Goal: Task Accomplishment & Management: Use online tool/utility

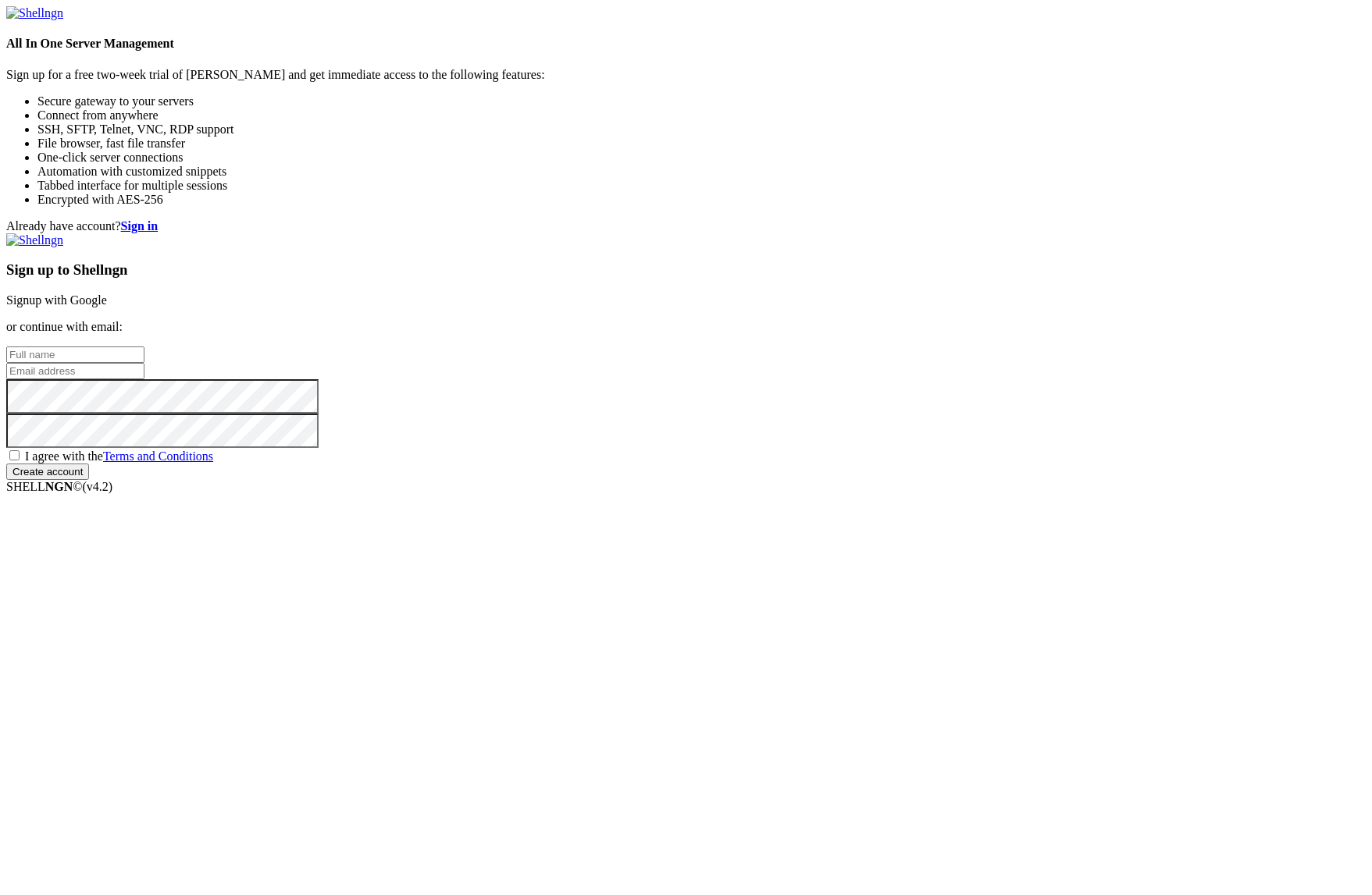
click at [145, 363] on input "text" at bounding box center [76, 354] width 138 height 16
type input "[PERSON_NAME]"
click at [145, 379] on input "email" at bounding box center [76, 371] width 138 height 16
paste input "[EMAIL_ADDRESS][DOMAIN_NAME]"
type input "[EMAIL_ADDRESS][DOMAIN_NAME]"
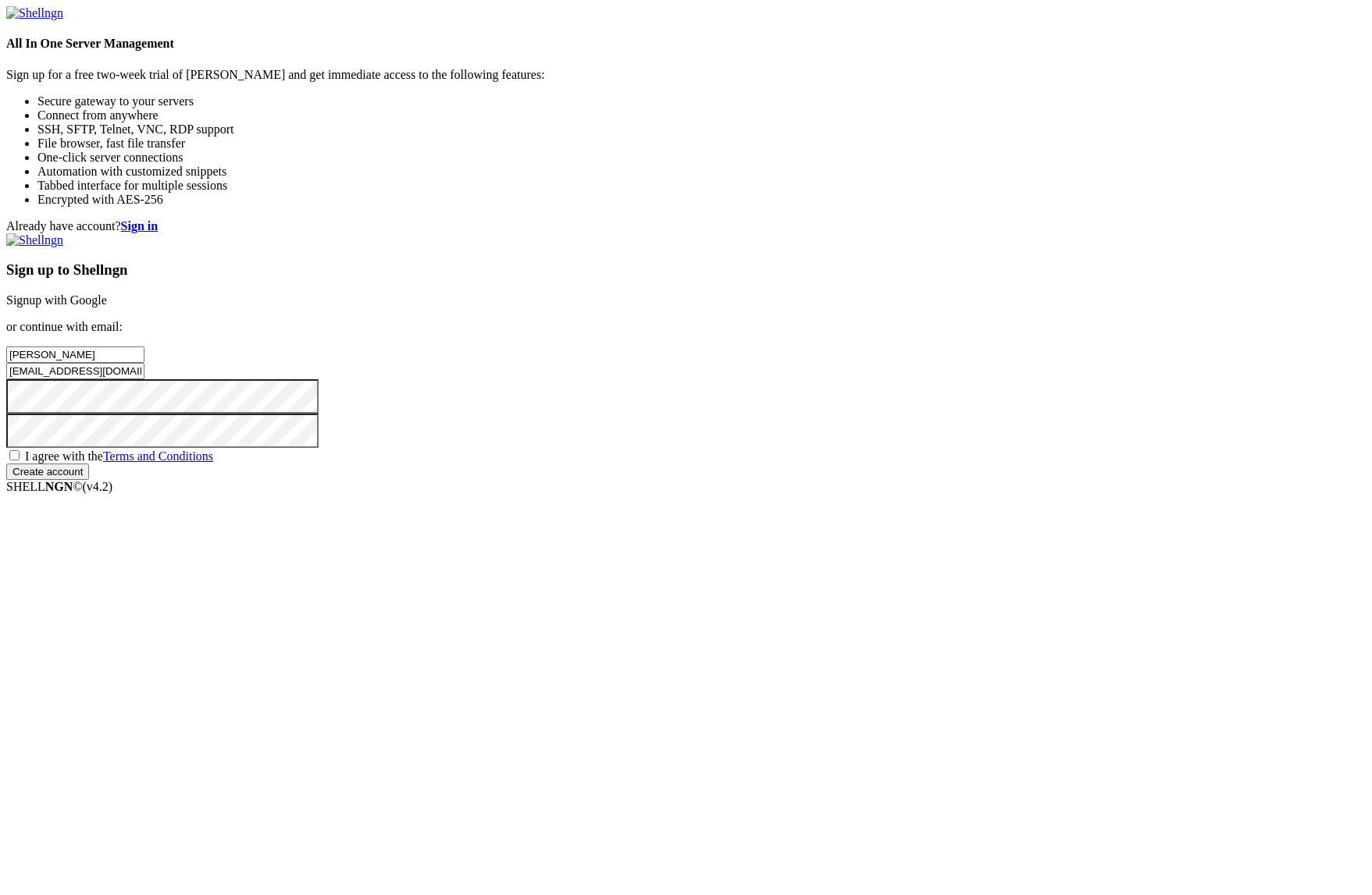
click at [213, 463] on span "I agree with the Terms and Conditions" at bounding box center [119, 456] width 188 height 14
click at [19, 460] on input "I agree with the Terms and Conditions" at bounding box center [14, 455] width 10 height 10
checkbox input "true"
click at [89, 480] on input "Create account" at bounding box center [47, 472] width 83 height 16
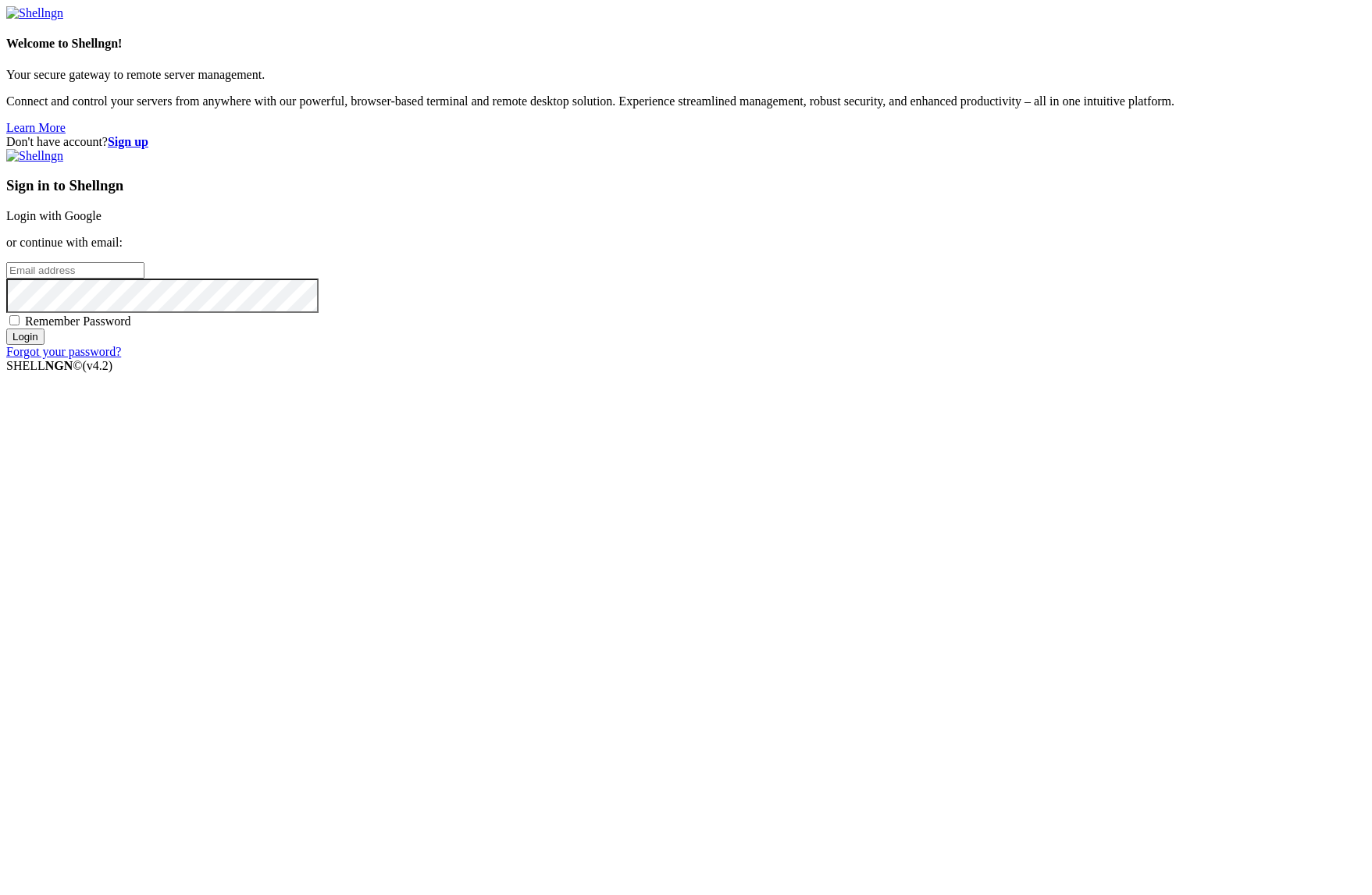
type input "[EMAIL_ADDRESS][DOMAIN_NAME]"
click at [44, 345] on input "Login" at bounding box center [26, 337] width 39 height 16
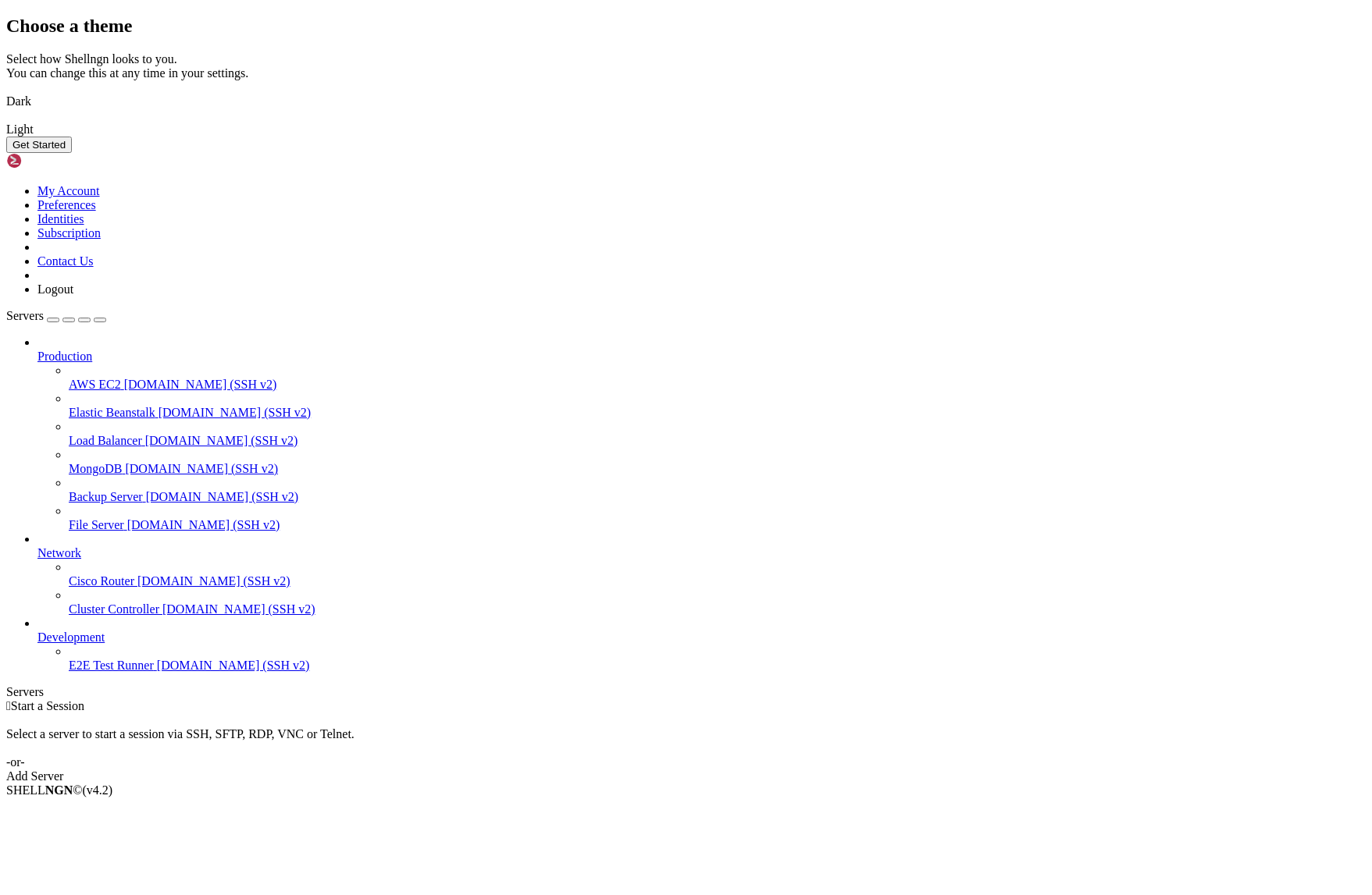
click at [6, 92] on img at bounding box center [6, 92] width 0 height 0
click at [880, 153] on div "Get Started" at bounding box center [686, 145] width 1359 height 16
click at [72, 153] on button "Get Started" at bounding box center [39, 145] width 66 height 16
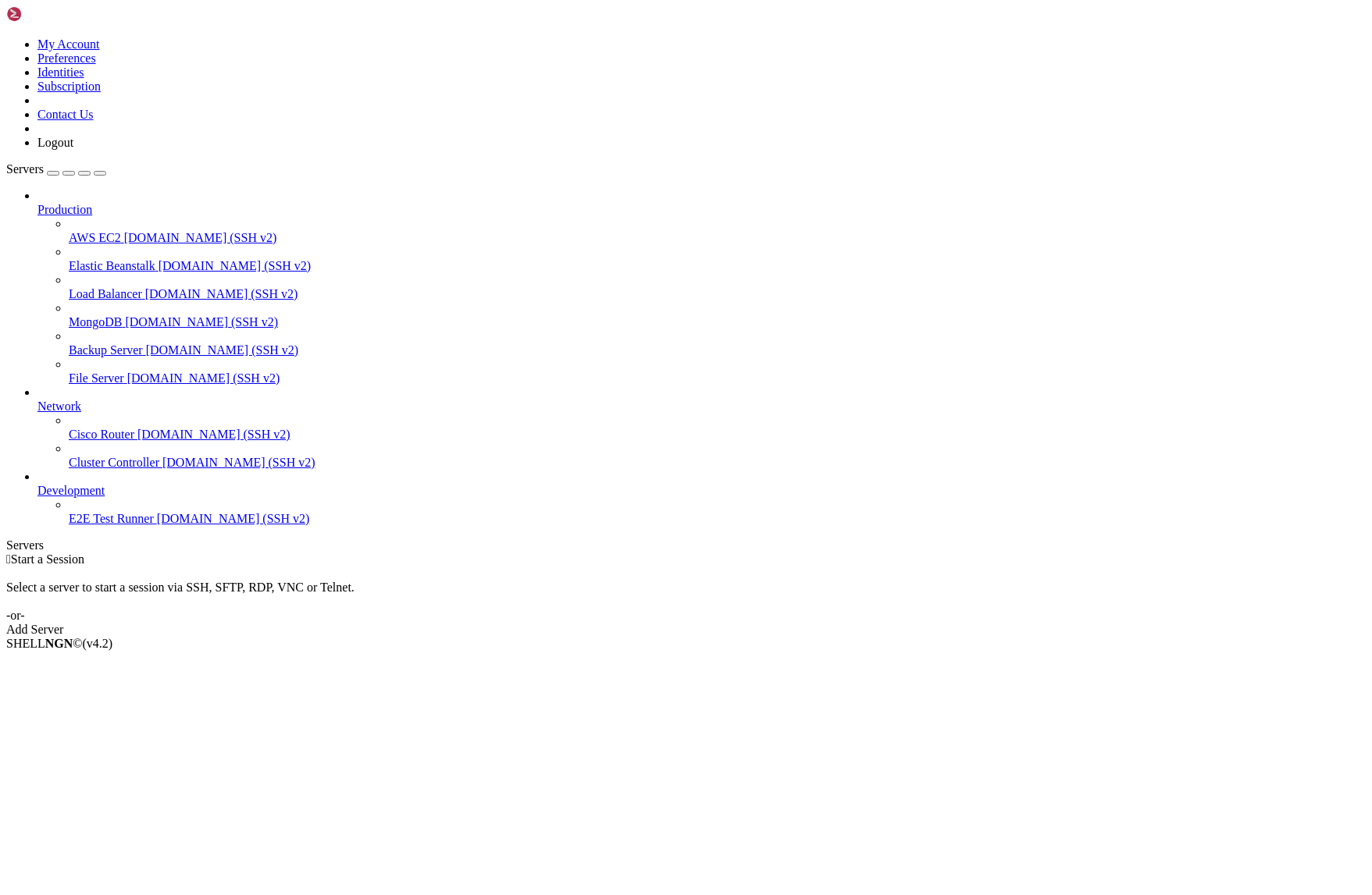
click at [814, 623] on link "Add Server" at bounding box center [686, 629] width 1359 height 14
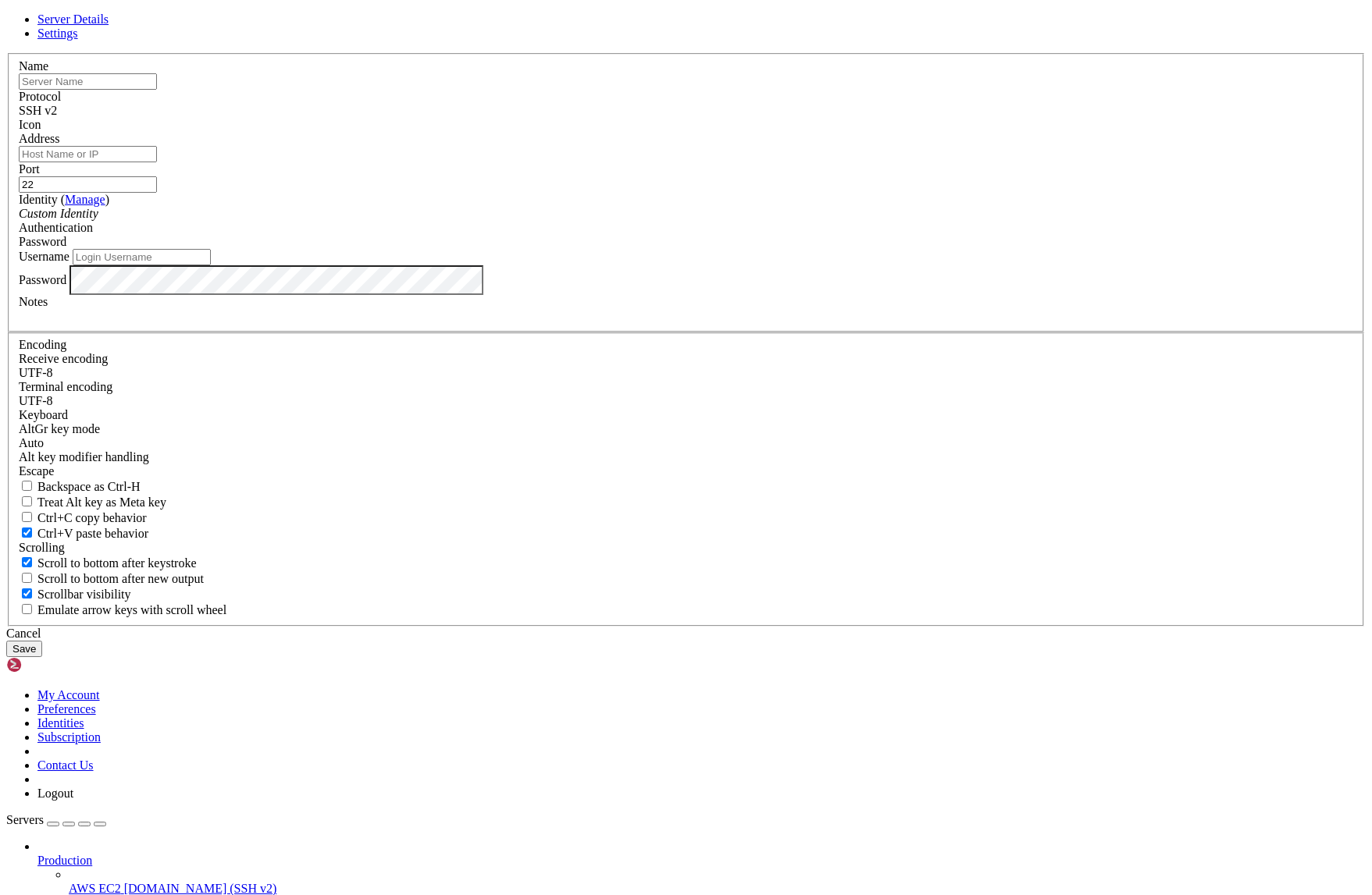
click at [820, 118] on div "SSH v2" at bounding box center [686, 110] width 1334 height 14
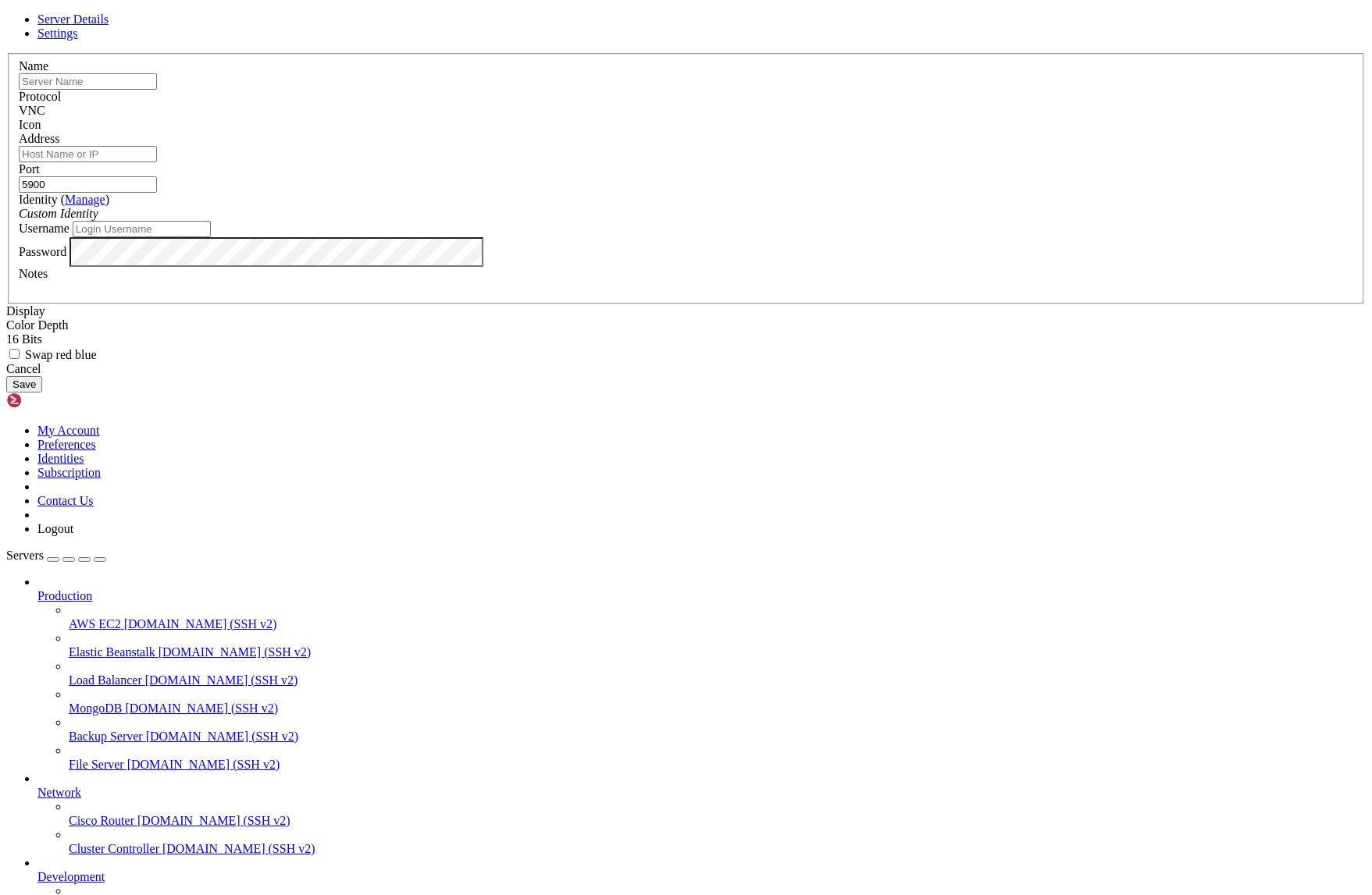
click at [790, 118] on div "VNC" at bounding box center [686, 110] width 1334 height 14
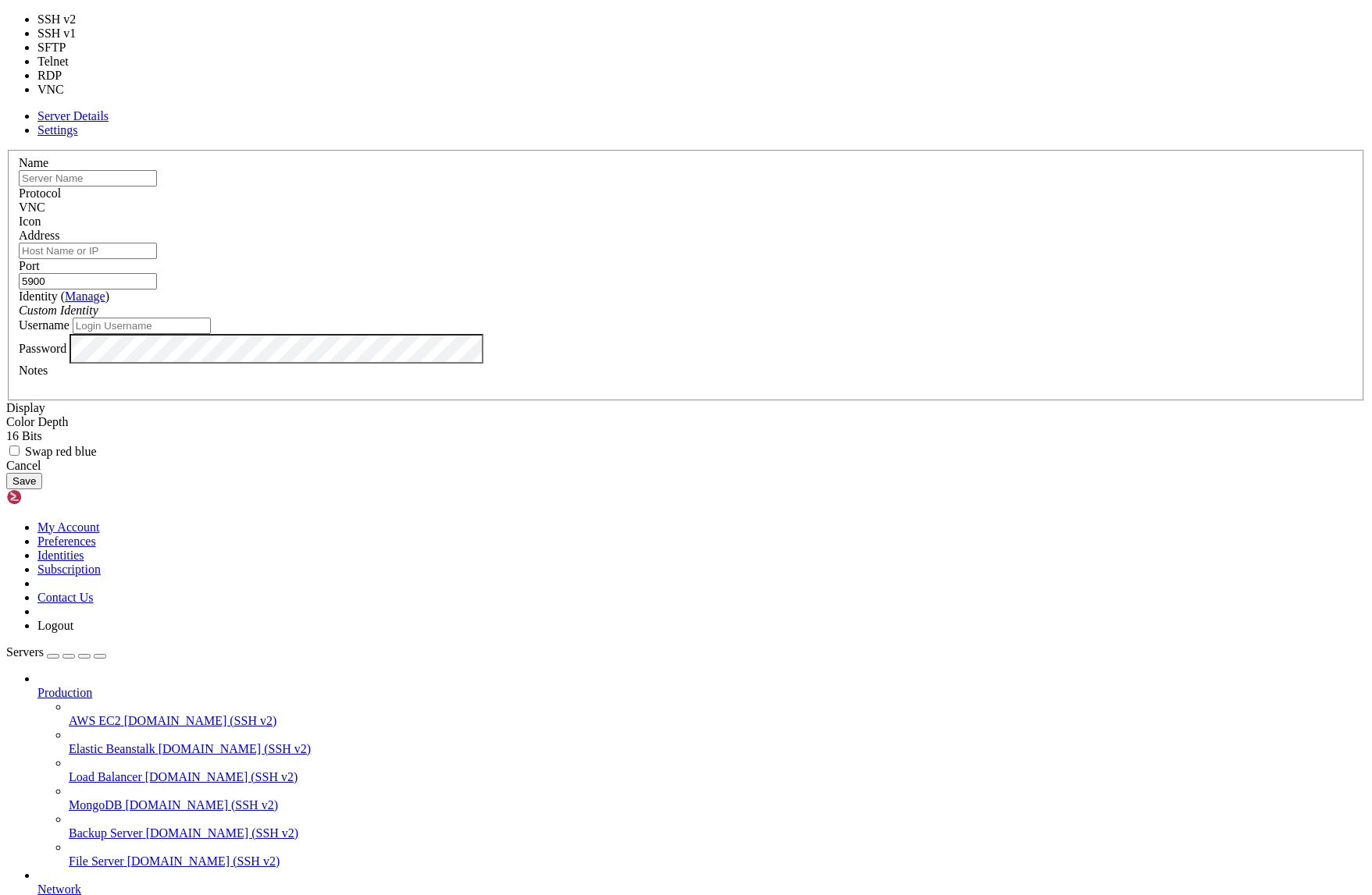
type input "22"
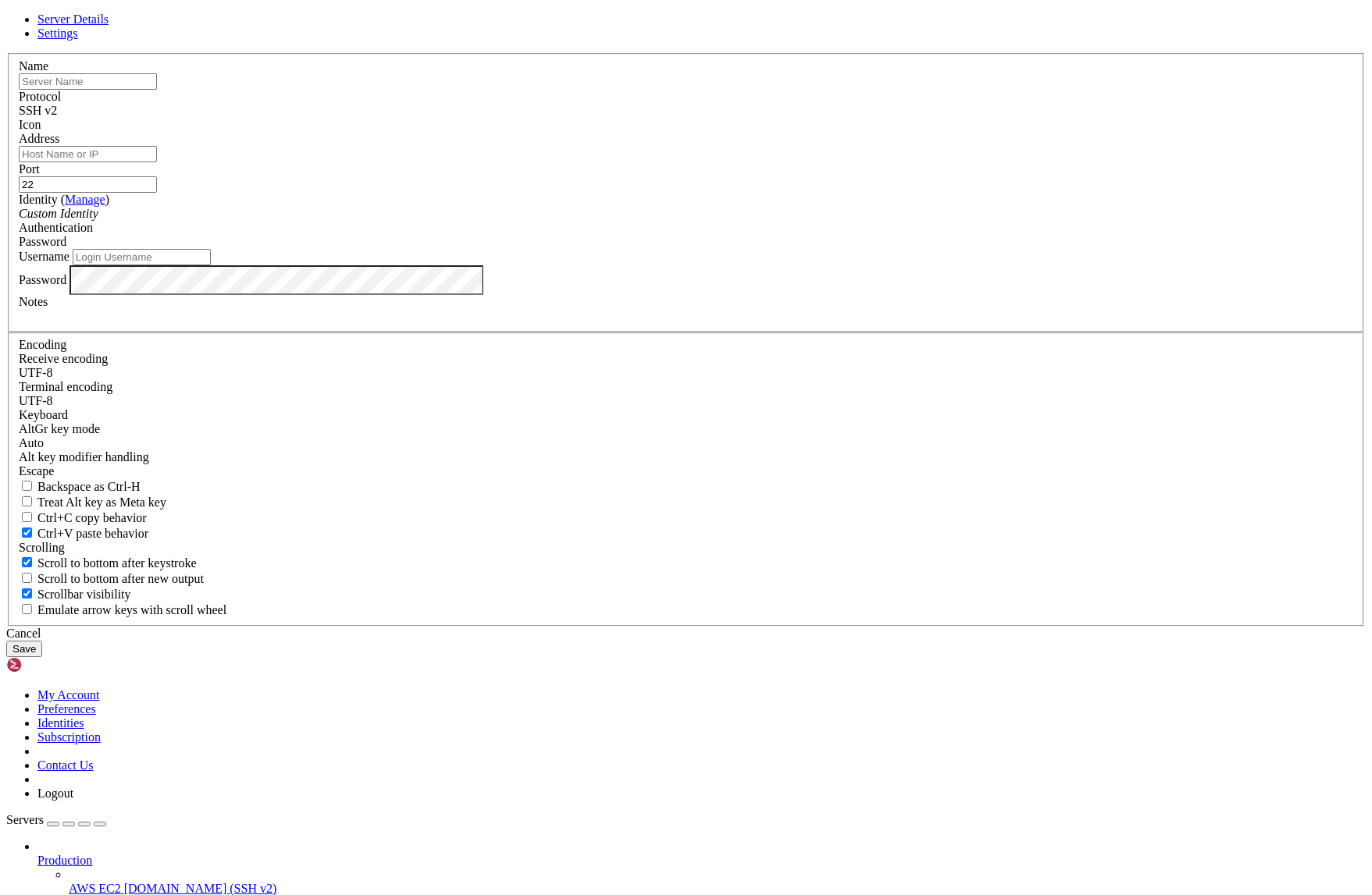
click at [157, 193] on input "22" at bounding box center [88, 185] width 138 height 16
click at [157, 162] on input "Address" at bounding box center [88, 154] width 138 height 16
paste input "178.236.254.248"
type input "178.236.254.248"
click at [157, 90] on input "text" at bounding box center [88, 81] width 138 height 16
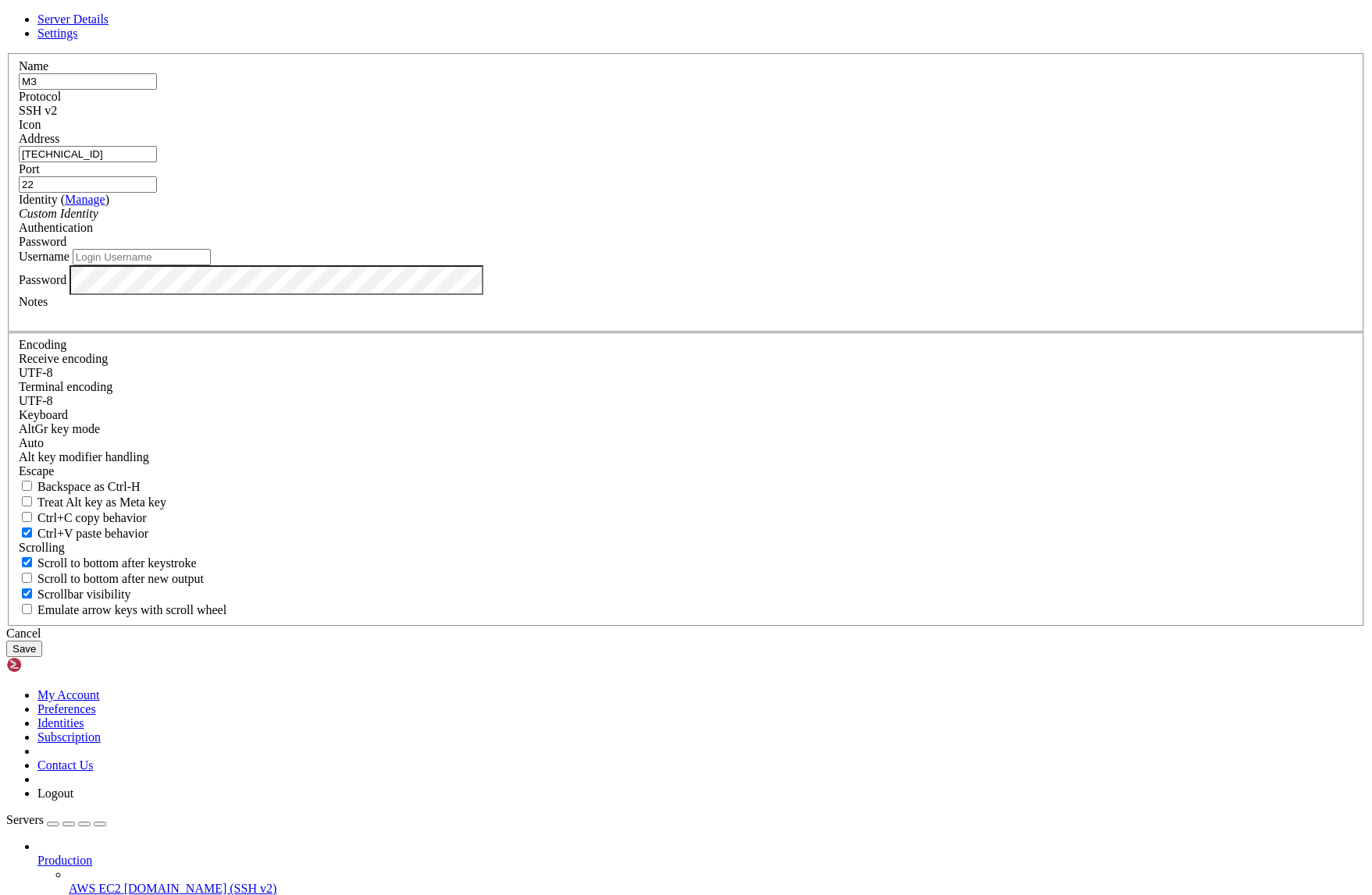
type input "М"
type input "VPN Service"
click at [578, 221] on div "Custom Identity" at bounding box center [686, 213] width 1334 height 14
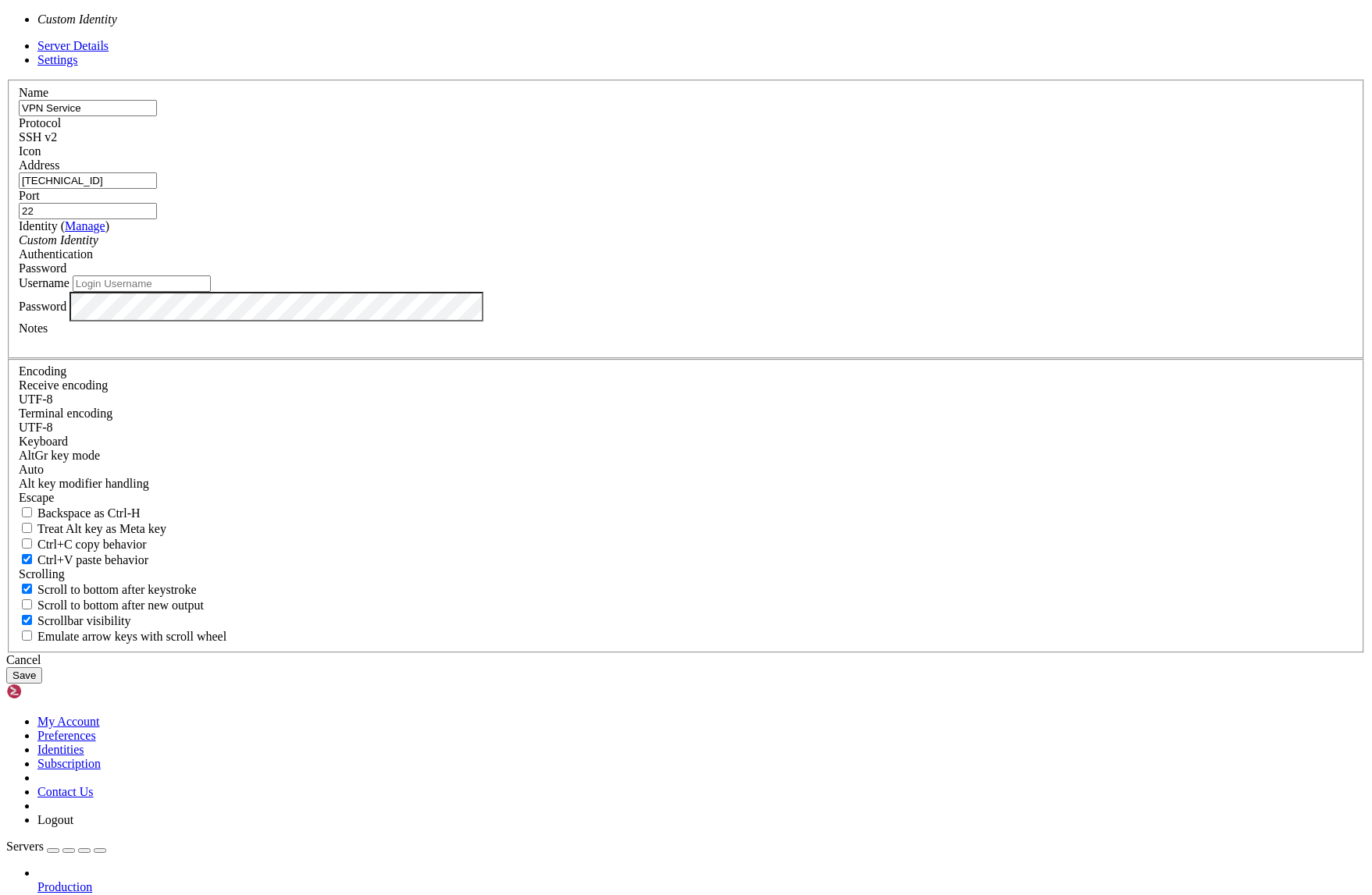
click at [895, 292] on div "Username" at bounding box center [686, 284] width 1334 height 16
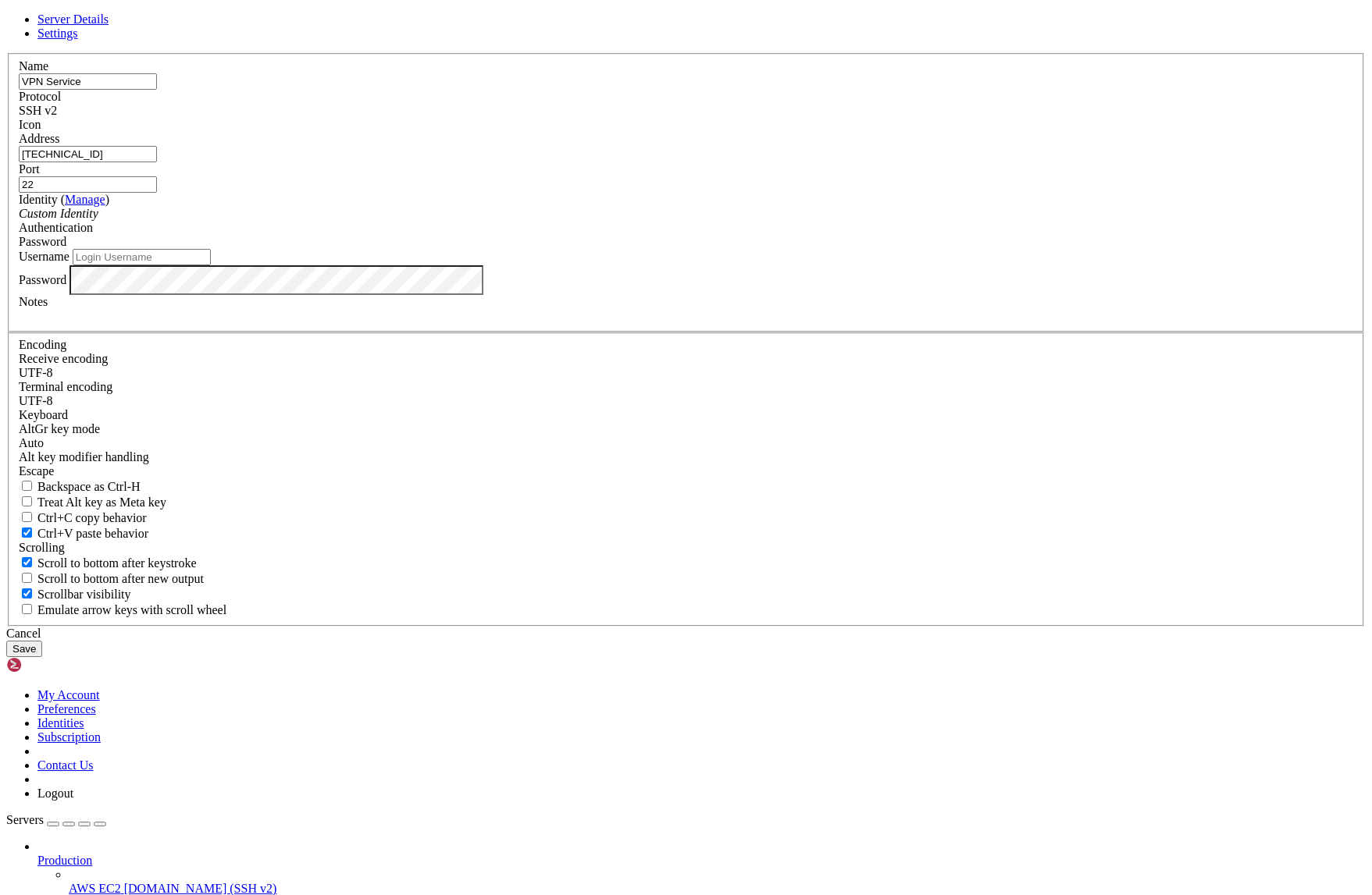
click at [862, 249] on div "Password" at bounding box center [686, 241] width 1334 height 14
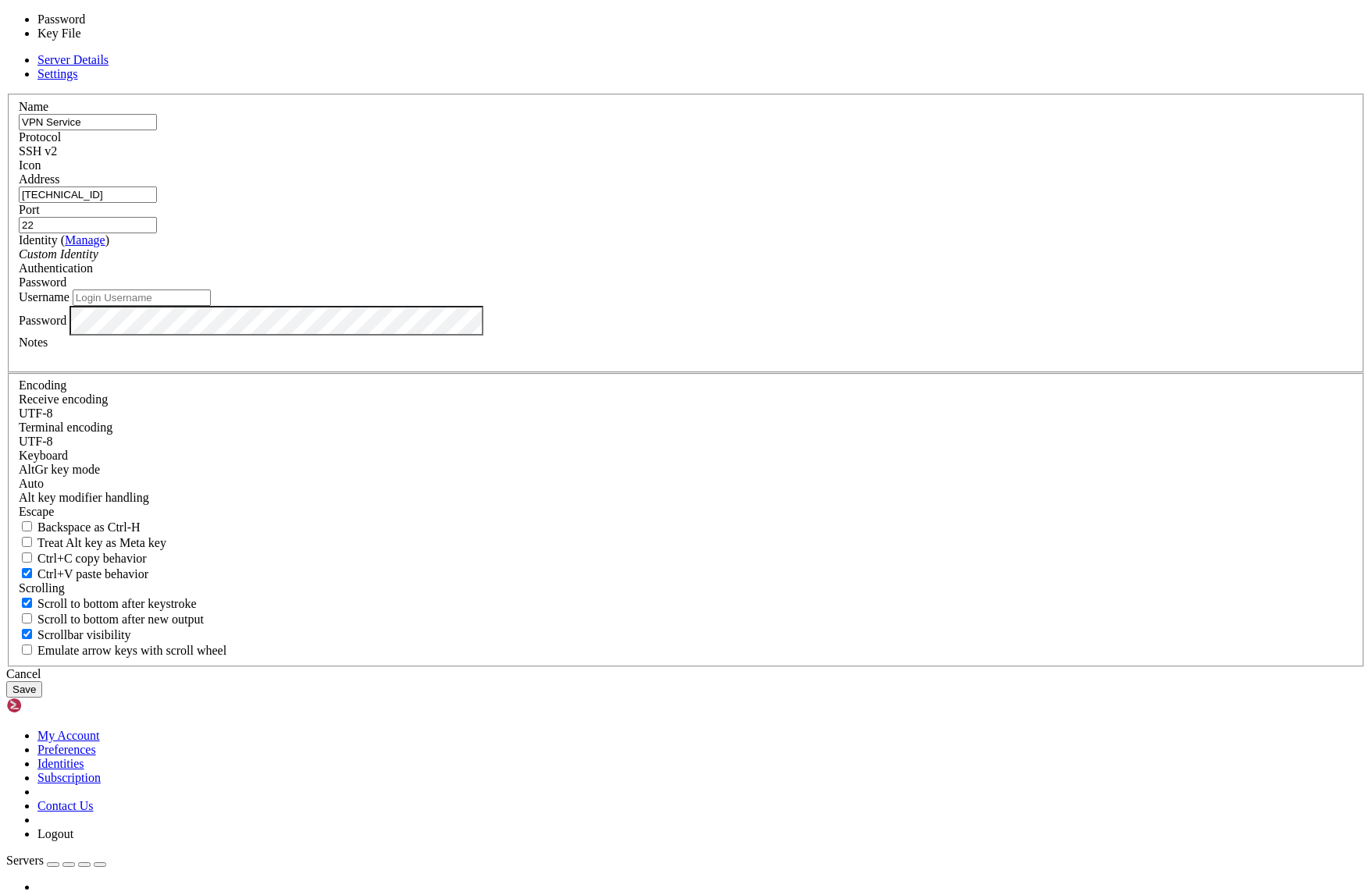
click at [862, 289] on div "Password" at bounding box center [686, 282] width 1334 height 14
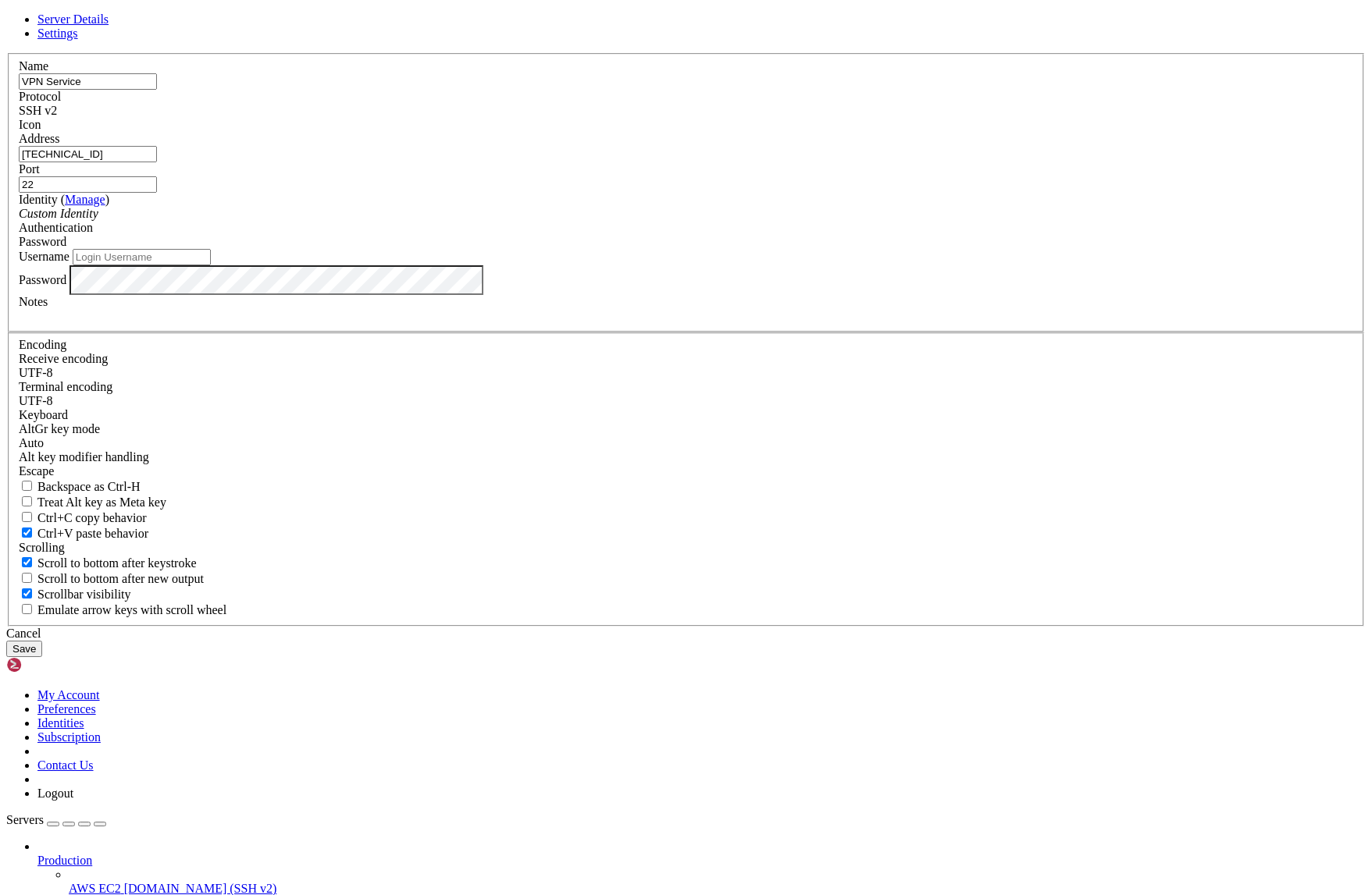
click at [67, 286] on label "Password" at bounding box center [42, 279] width 47 height 14
click at [211, 265] on input "Username" at bounding box center [141, 257] width 138 height 16
paste input "root"
type input "root"
click at [78, 40] on span "Settings" at bounding box center [58, 33] width 41 height 14
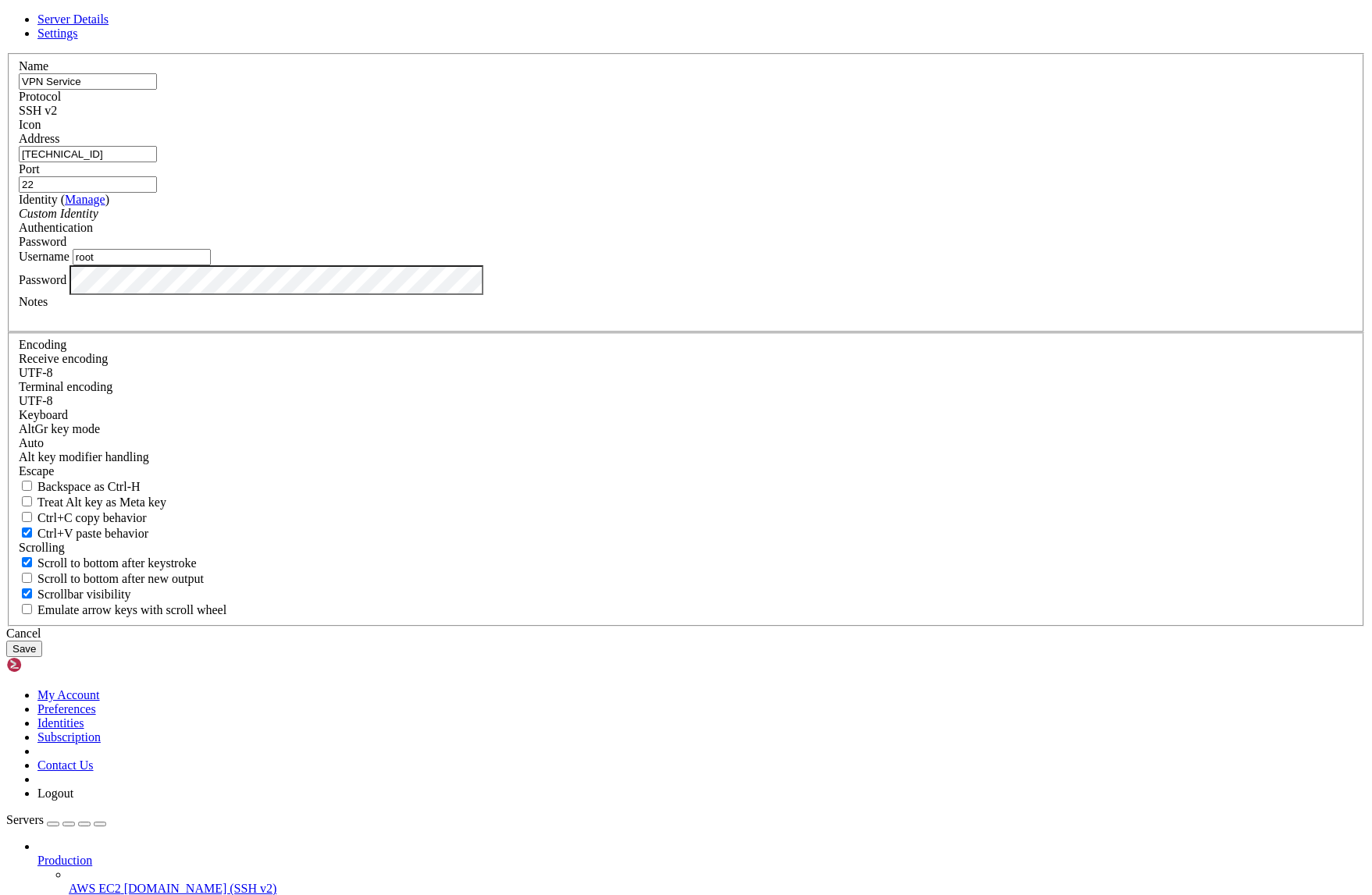
click at [78, 40] on link "Settings" at bounding box center [58, 33] width 41 height 14
click at [204, 572] on span "Scroll to bottom after new output" at bounding box center [121, 578] width 166 height 14
click at [32, 573] on input "Scroll to bottom after new output" at bounding box center [27, 578] width 10 height 10
checkbox input "true"
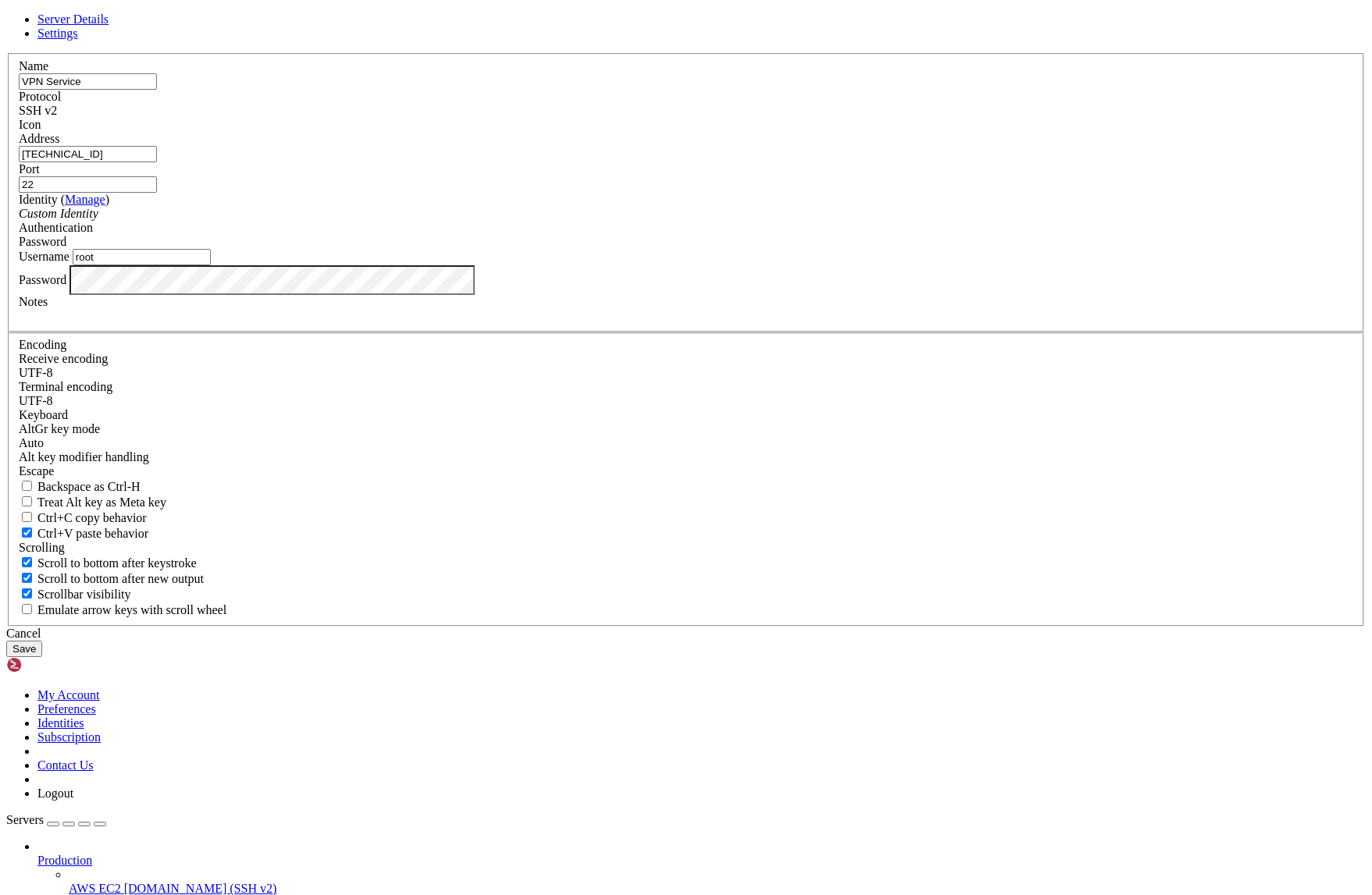
click at [612, 617] on div "Emulate arrow keys with scroll wheel" at bounding box center [686, 609] width 1334 height 15
click at [227, 610] on span "Emulate arrow keys with scroll wheel" at bounding box center [132, 610] width 189 height 14
click at [32, 610] on input "Emulate arrow keys with scroll wheel" at bounding box center [27, 609] width 10 height 10
checkbox input "true"
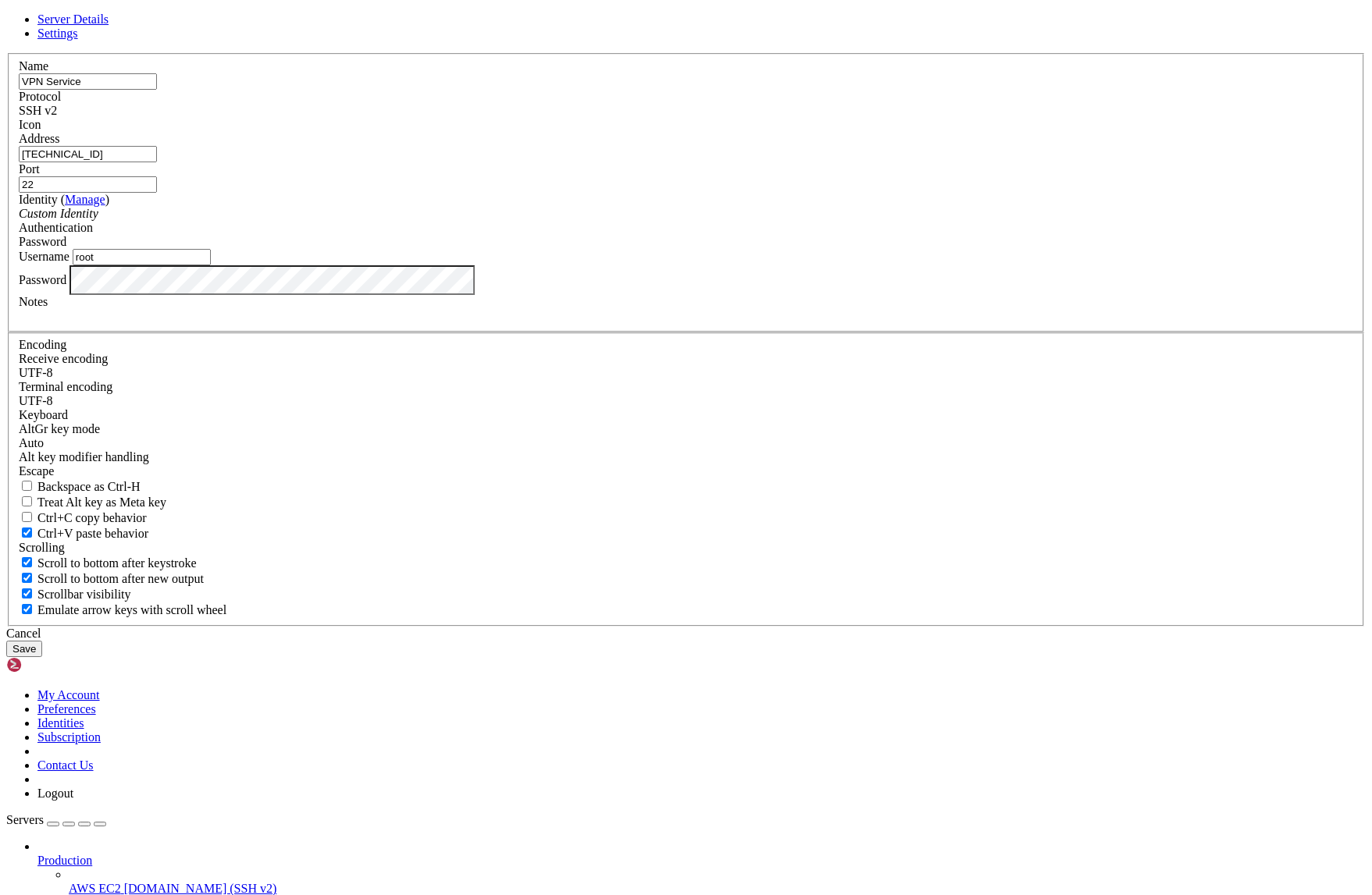
click at [42, 656] on button "Save" at bounding box center [24, 648] width 36 height 16
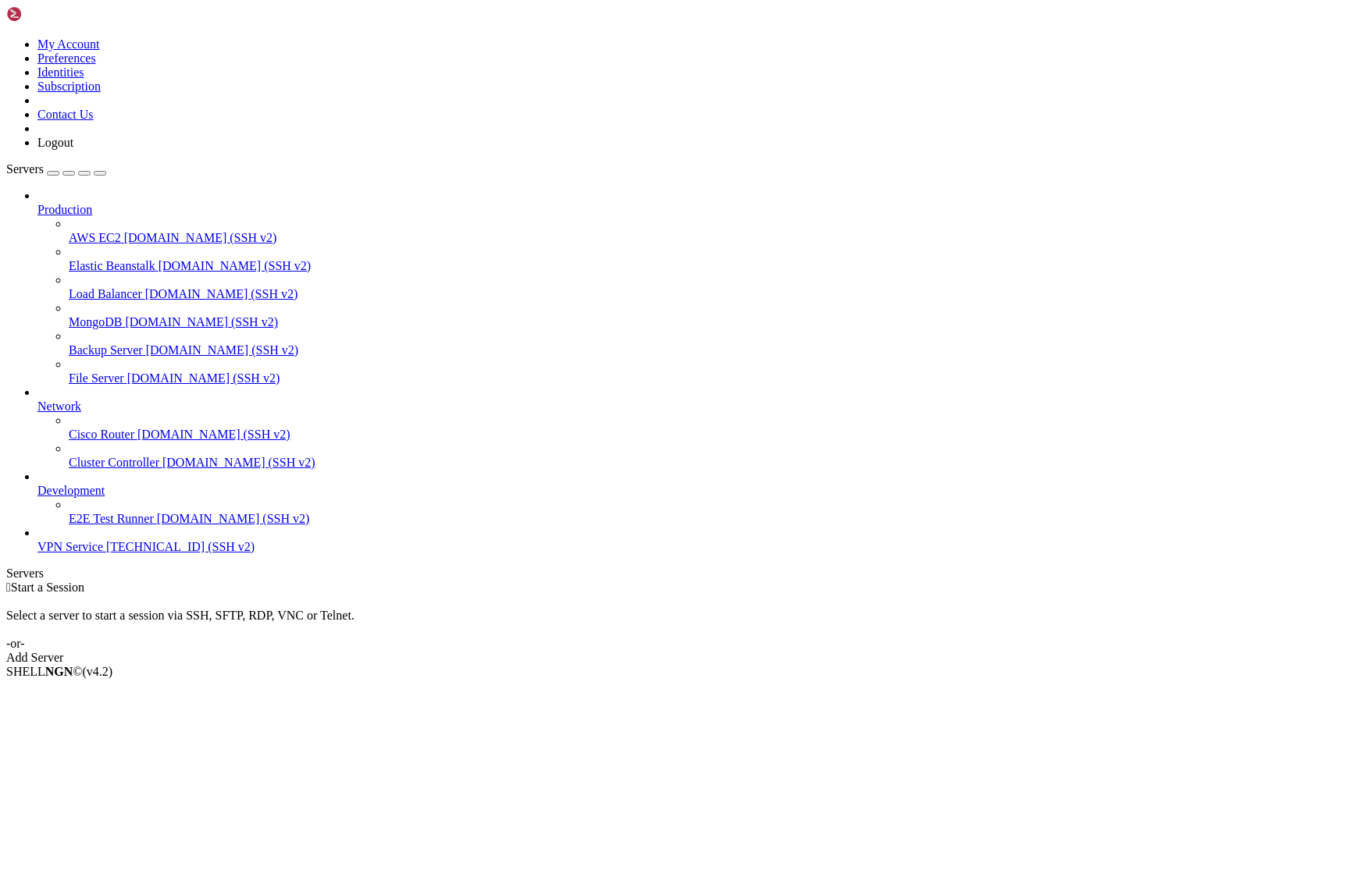
click at [84, 581] on span "Start a Session" at bounding box center [47, 587] width 73 height 14
click at [106, 554] on span "178.236.254.248 (SSH v2)" at bounding box center [180, 546] width 149 height 14
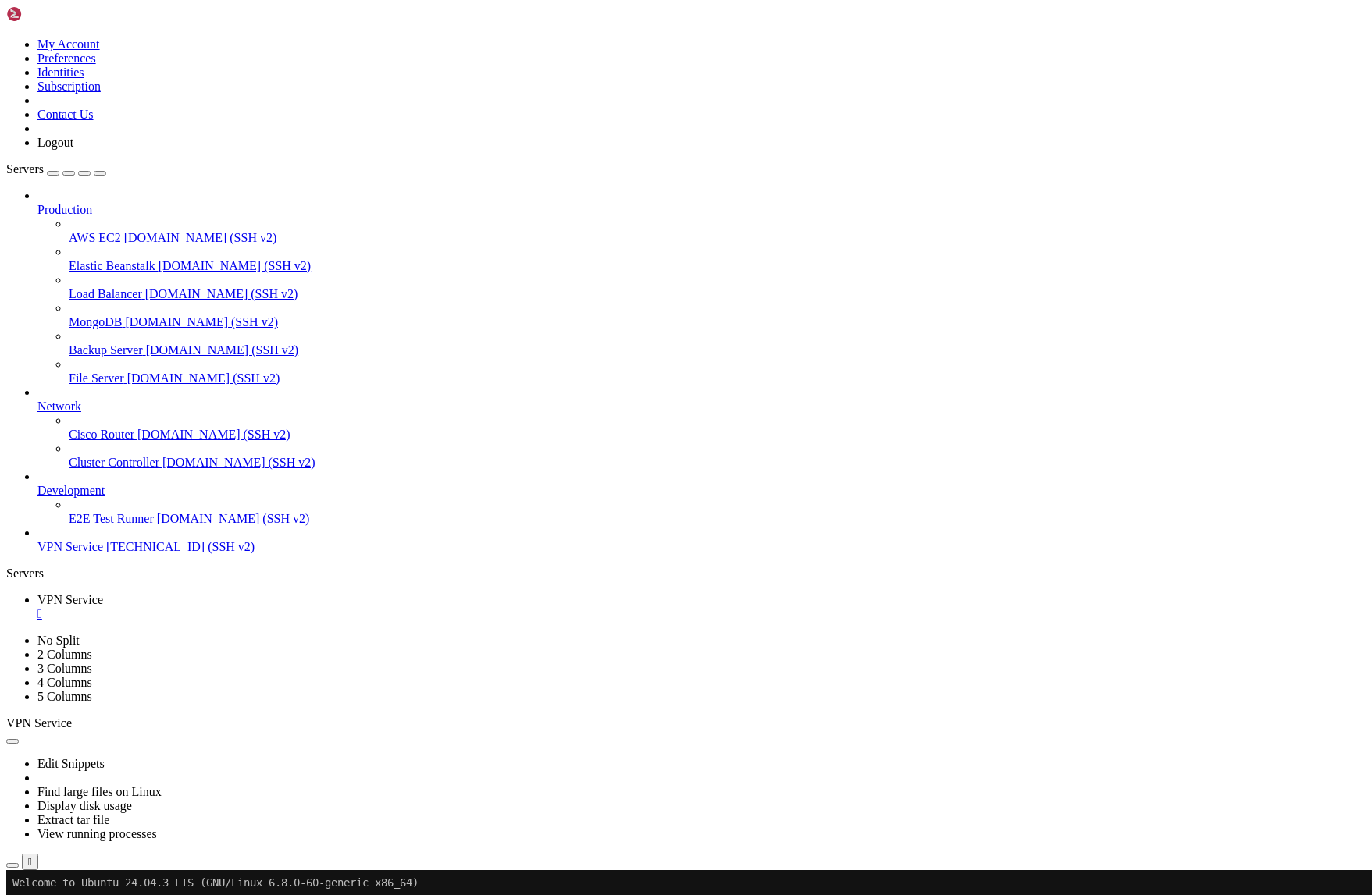
scroll to position [14, 3]
